Goal: Transaction & Acquisition: Purchase product/service

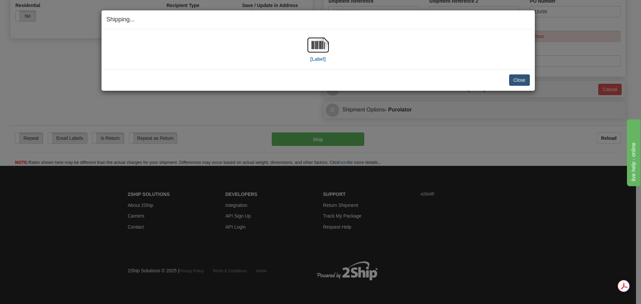
scroll to position [237, 0]
click at [525, 84] on button "Close" at bounding box center [519, 79] width 21 height 11
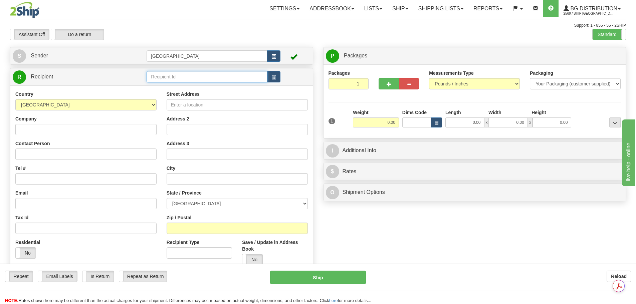
click at [185, 74] on input "text" at bounding box center [207, 76] width 121 height 11
click at [185, 88] on div "80135" at bounding box center [206, 86] width 115 height 7
type input "80135"
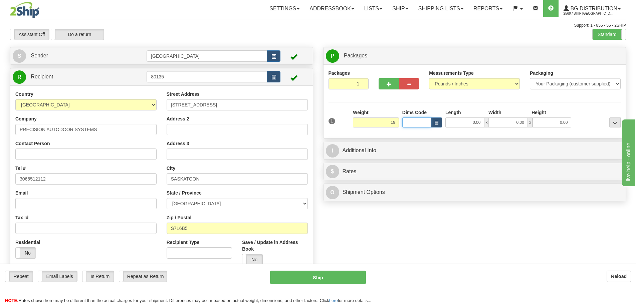
type input "19.00"
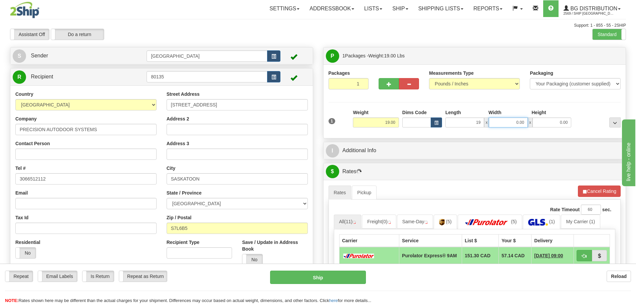
type input "19.00"
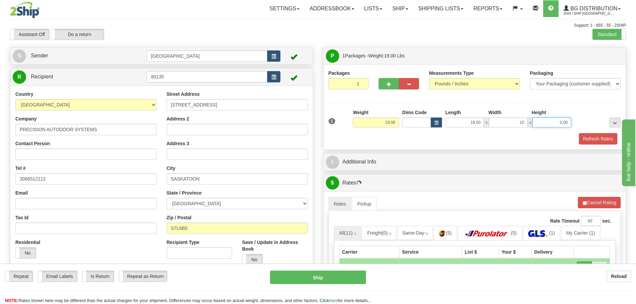
type input "10.00"
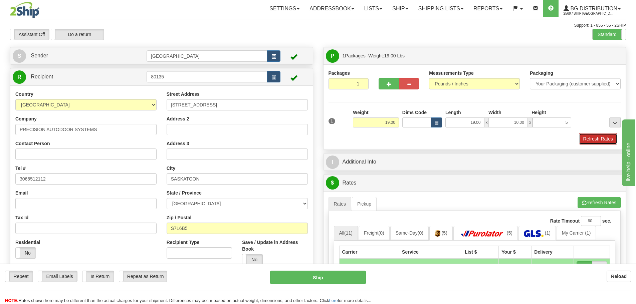
type input "5.00"
click at [604, 140] on button "Refresh Rates" at bounding box center [598, 138] width 38 height 11
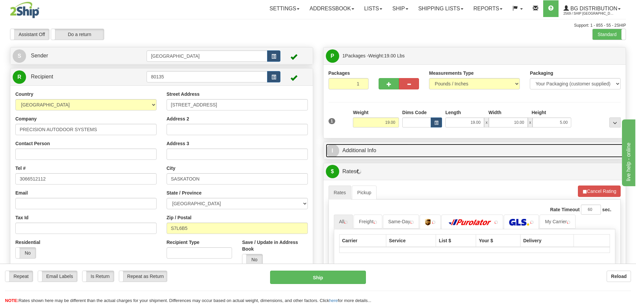
click at [474, 148] on link "I Additional Info" at bounding box center [475, 151] width 298 height 14
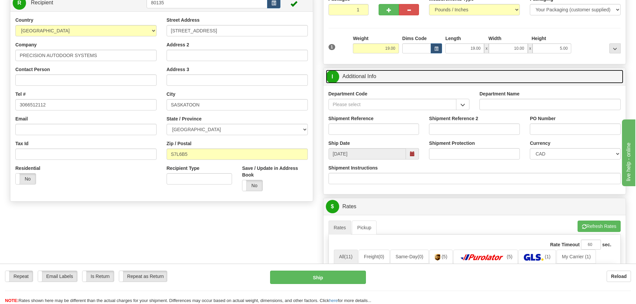
scroll to position [100, 0]
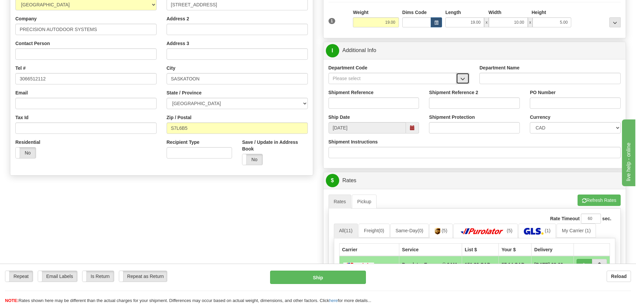
click at [464, 78] on span "button" at bounding box center [462, 79] width 5 height 4
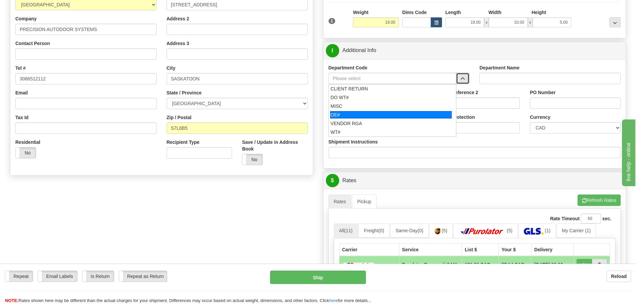
click at [402, 115] on div "OE#" at bounding box center [391, 114] width 122 height 7
type input "OE#"
type input "ORDERS"
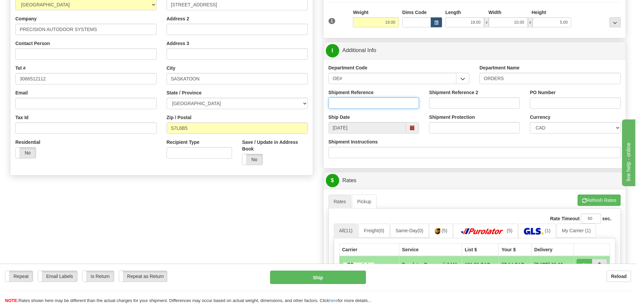
click at [364, 104] on input "Shipment Reference" at bounding box center [373, 102] width 91 height 11
type input "90040466-00"
click at [555, 103] on input "2042" at bounding box center [575, 102] width 91 height 11
type input "2042"
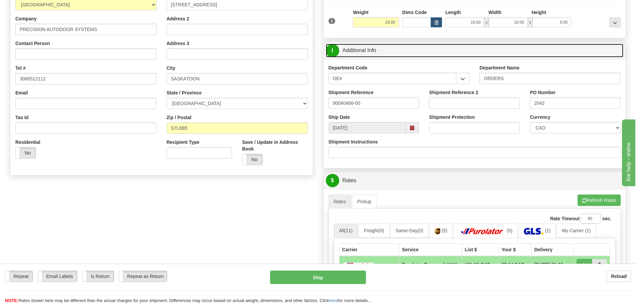
click at [585, 52] on link "I Additional Info" at bounding box center [475, 51] width 298 height 14
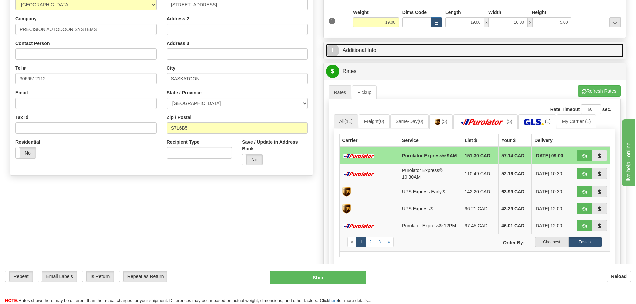
click at [585, 52] on link "I Additional Info" at bounding box center [475, 51] width 298 height 14
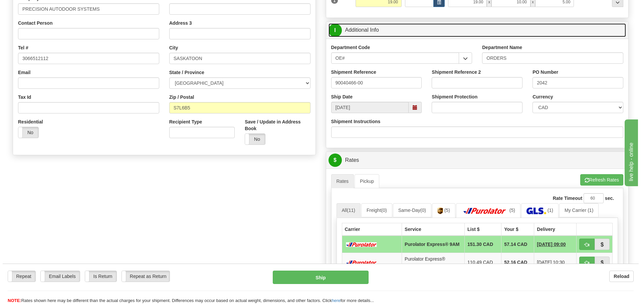
scroll to position [234, 0]
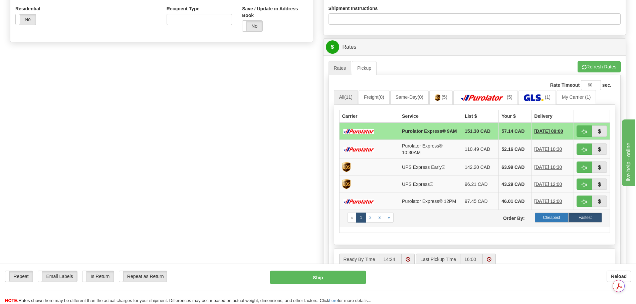
click at [552, 223] on label "Cheapest" at bounding box center [552, 218] width 34 height 10
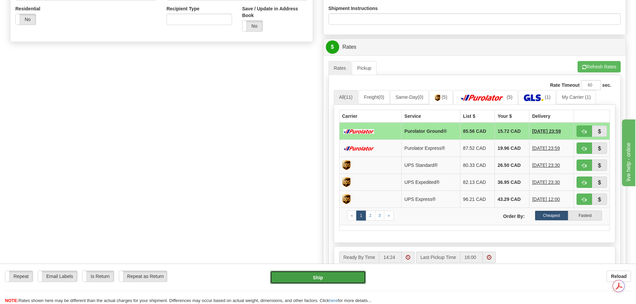
click at [295, 278] on button "Ship" at bounding box center [318, 277] width 96 height 13
type input "260"
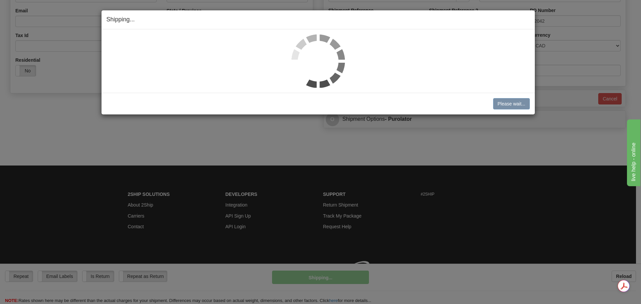
scroll to position [192, 0]
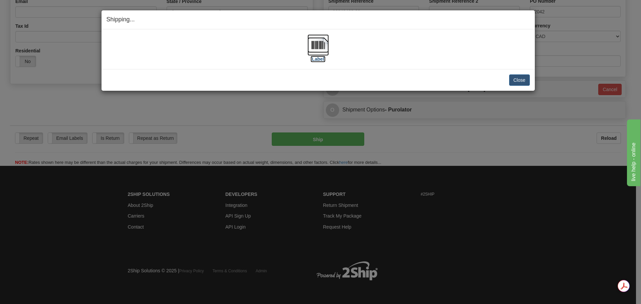
click at [321, 45] on img at bounding box center [317, 44] width 21 height 21
